Goal: Task Accomplishment & Management: Manage account settings

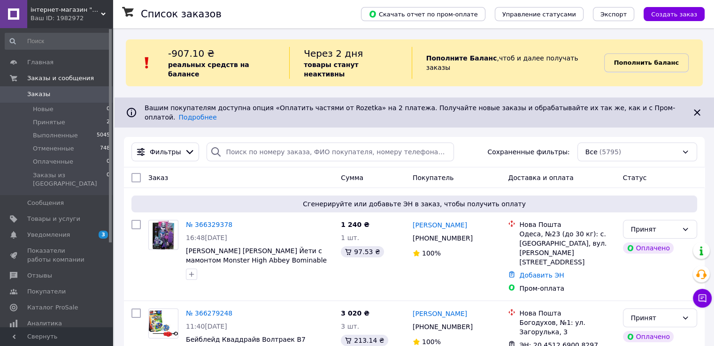
click at [651, 59] on b "Пополнить баланс" at bounding box center [646, 62] width 65 height 7
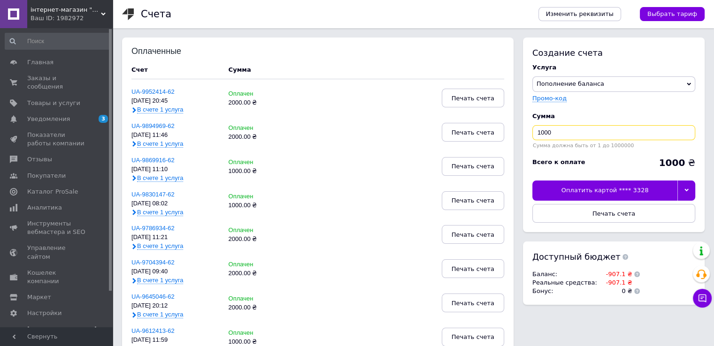
click at [541, 134] on input "1000" at bounding box center [613, 132] width 163 height 15
type input "2000"
click at [693, 191] on div at bounding box center [686, 191] width 18 height 20
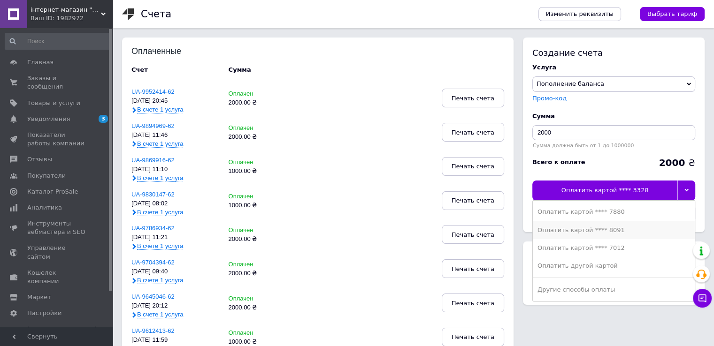
click at [623, 225] on li "Оплатить картой **** 8091" at bounding box center [614, 230] width 162 height 18
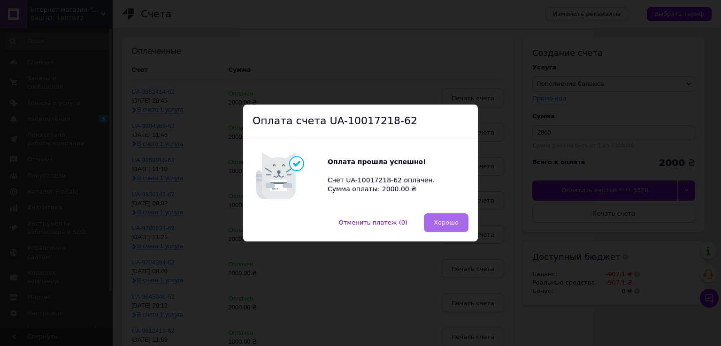
click at [450, 224] on span "Хорошо" at bounding box center [446, 222] width 25 height 7
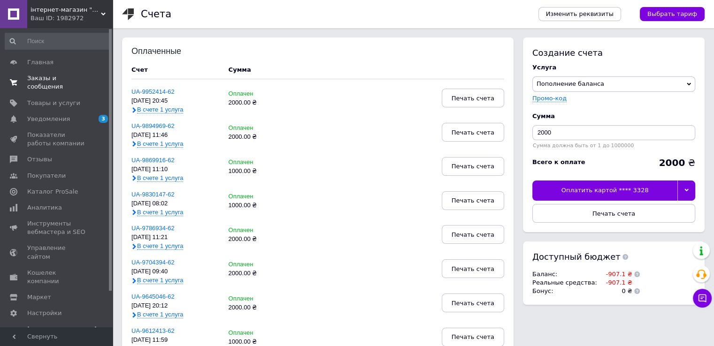
click at [56, 79] on span "Заказы и сообщения" at bounding box center [57, 82] width 60 height 17
